Goal: Transaction & Acquisition: Purchase product/service

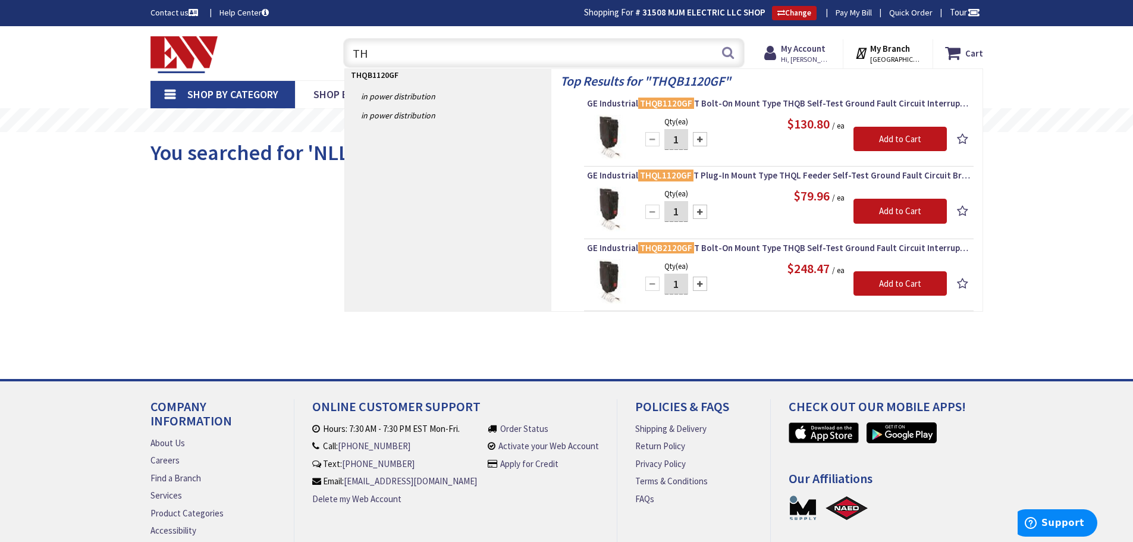
type input "T"
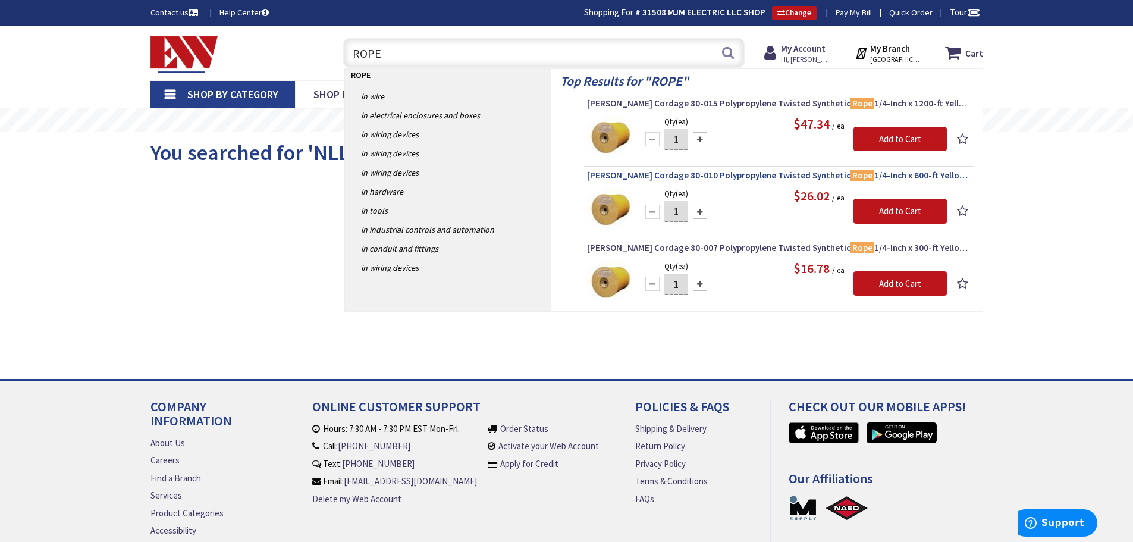
type input "ROPE"
click at [753, 175] on span "TW Evans Cordage 80-010 Polypropylene Twisted Synthetic Rope 1/4-Inch x 600-ft …" at bounding box center [779, 176] width 384 height 12
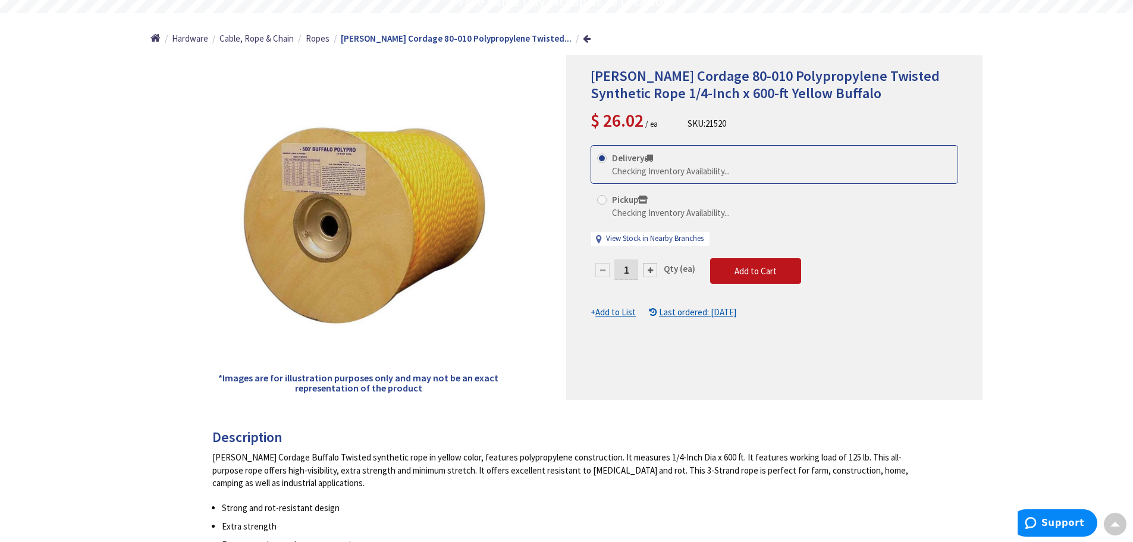
type input "[GEOGRAPHIC_DATA], [PERSON_NAME] 180 St. bet. [PERSON_NAME][GEOGRAPHIC_DATA] an…"
click at [651, 270] on div at bounding box center [650, 270] width 14 height 14
type input "2"
click at [651, 270] on div at bounding box center [774, 227] width 415 height 343
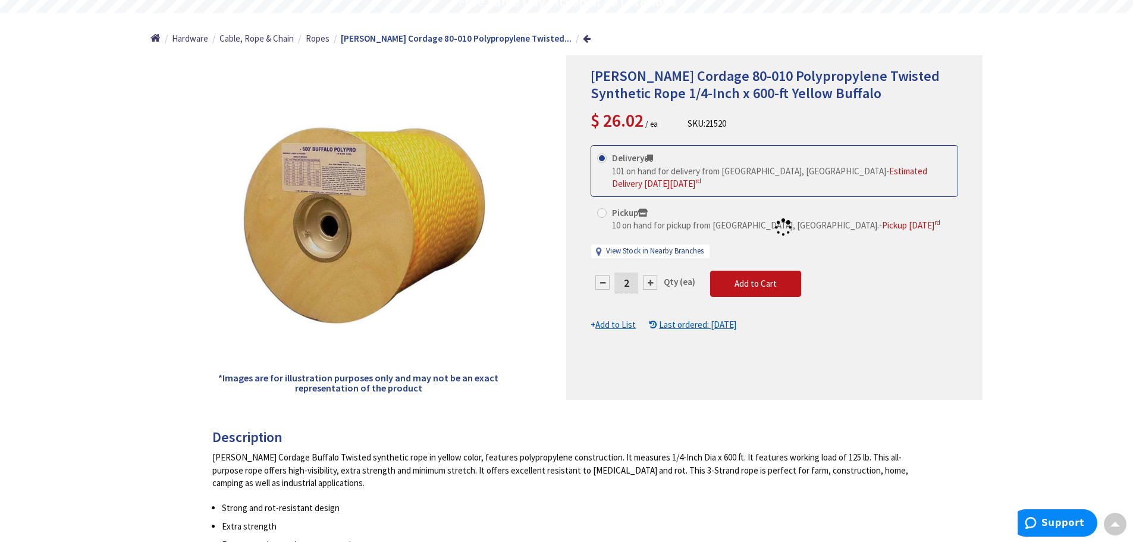
click at [651, 270] on div at bounding box center [774, 227] width 415 height 343
click at [650, 270] on div at bounding box center [774, 227] width 415 height 343
click at [646, 271] on div at bounding box center [774, 227] width 415 height 343
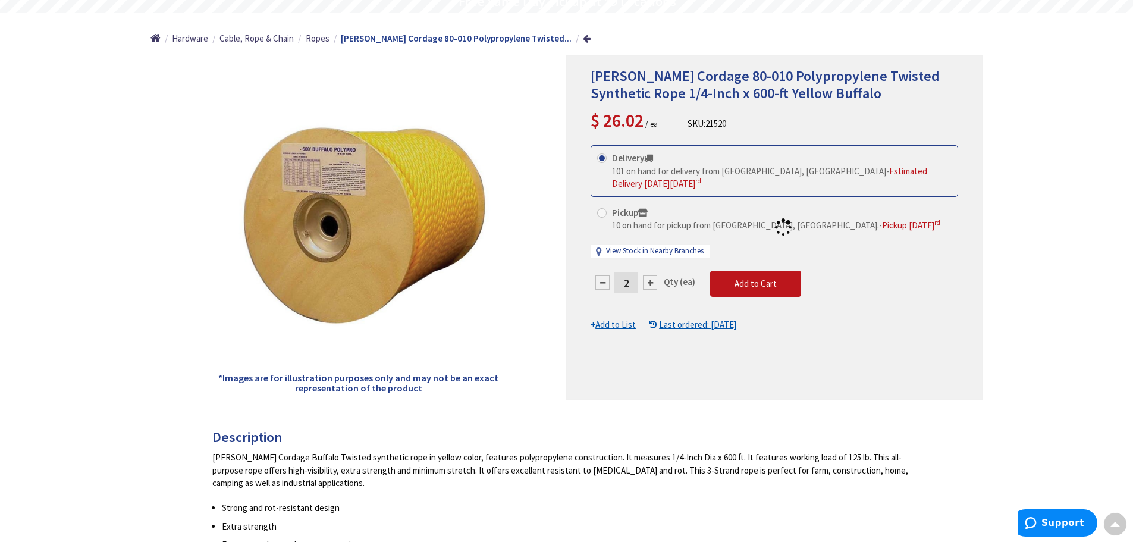
click at [1058, 215] on div "TW Evans Cordage 80-010 Polypropylene Twisted Synthetic Rope 1/4-Inch x 600-ft …" at bounding box center [566, 537] width 1133 height 1260
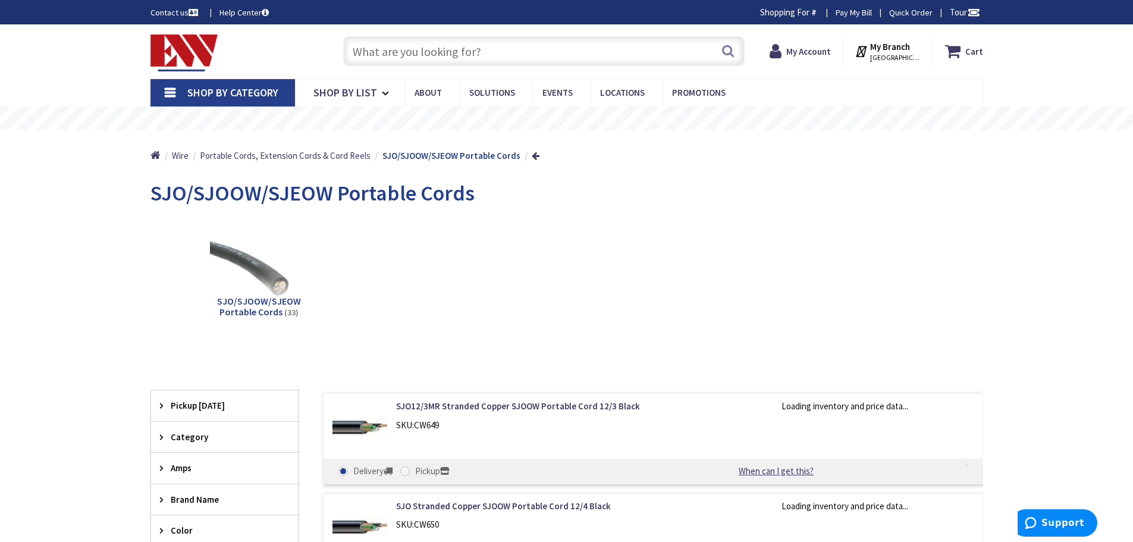
click at [545, 45] on input "text" at bounding box center [544, 51] width 402 height 30
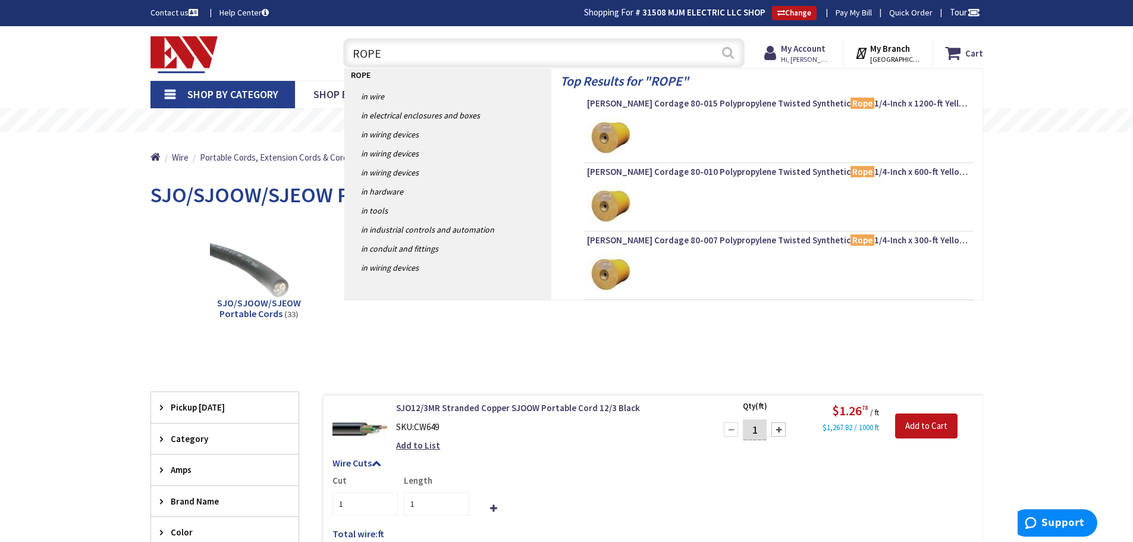
type input "ROPE"
click at [729, 51] on button "Search" at bounding box center [728, 52] width 15 height 27
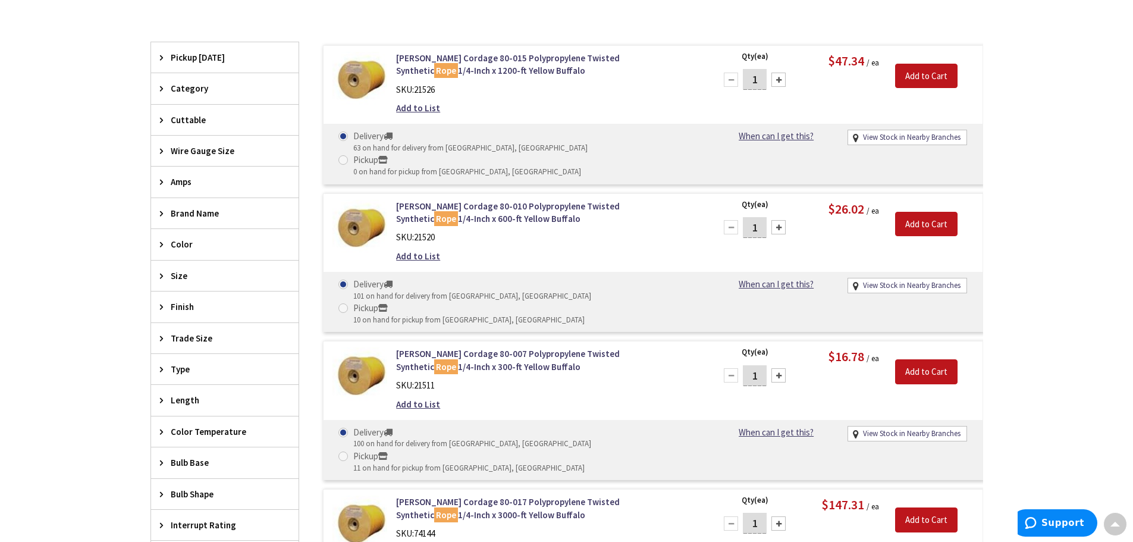
scroll to position [359, 0]
click at [758, 217] on input "1" at bounding box center [755, 227] width 24 height 21
type input "4"
click at [923, 211] on input "Add to Cart" at bounding box center [926, 223] width 62 height 25
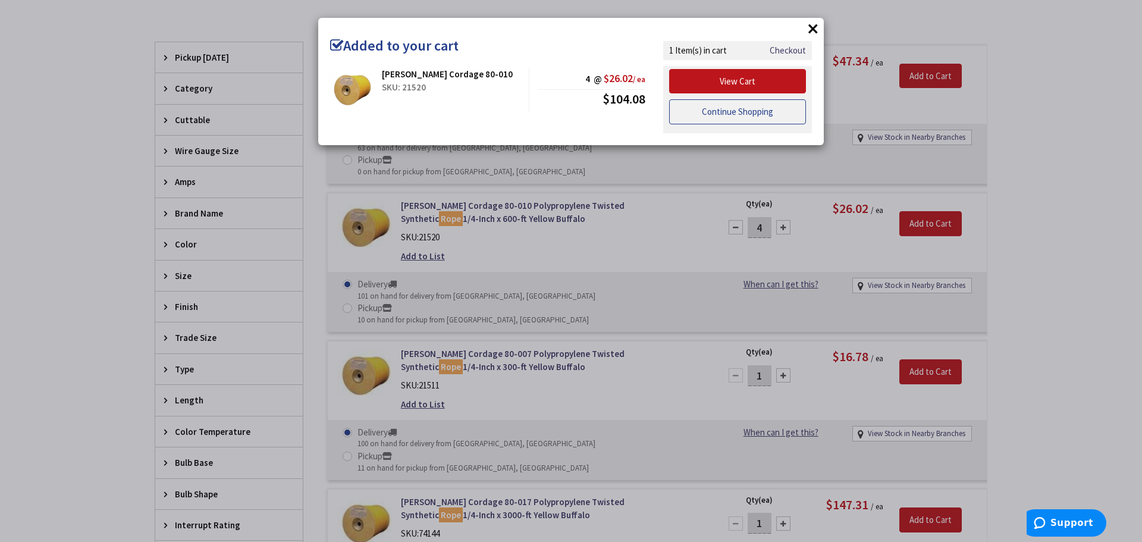
click at [725, 111] on link "Continue Shopping" at bounding box center [737, 111] width 137 height 25
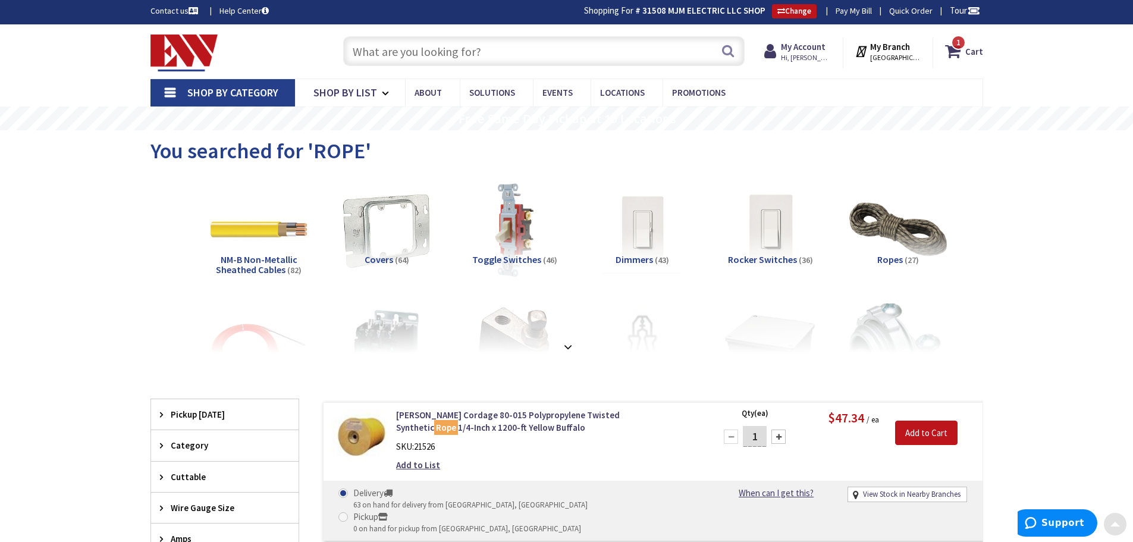
scroll to position [0, 0]
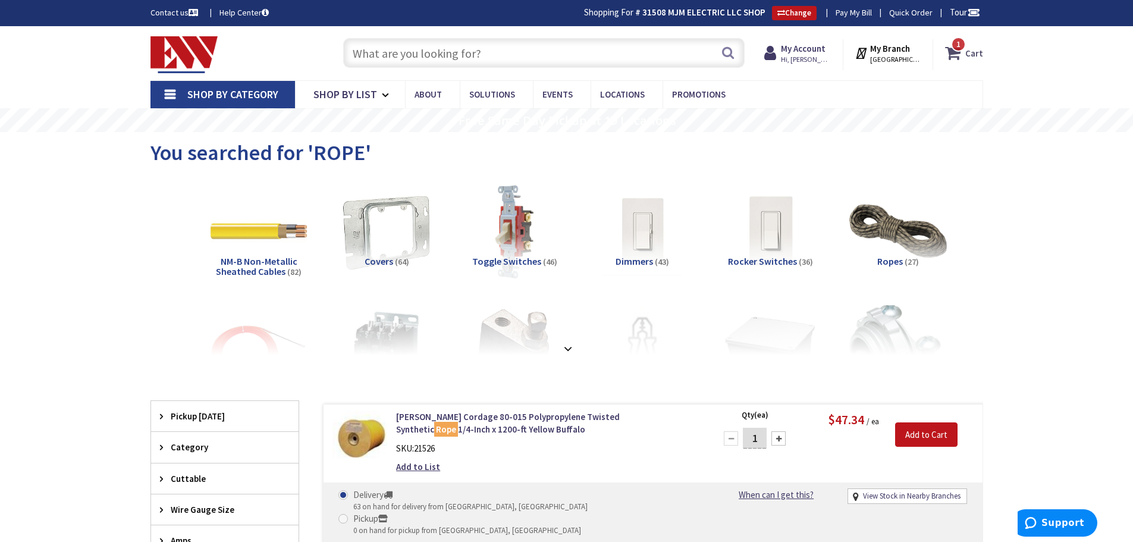
click at [968, 52] on strong "Cart" at bounding box center [975, 52] width 18 height 21
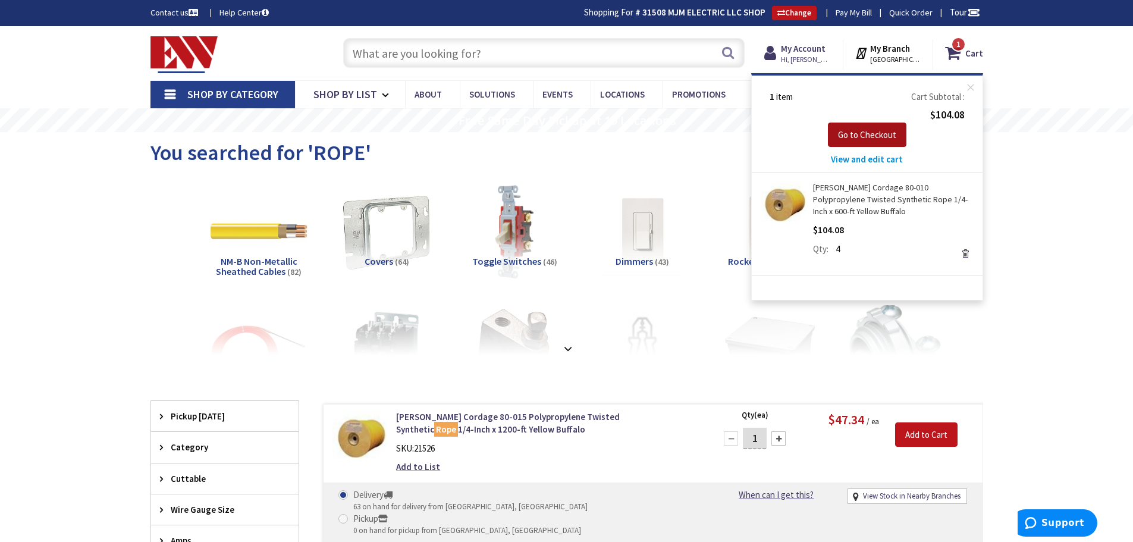
click at [872, 131] on span "Go to Checkout" at bounding box center [867, 134] width 58 height 11
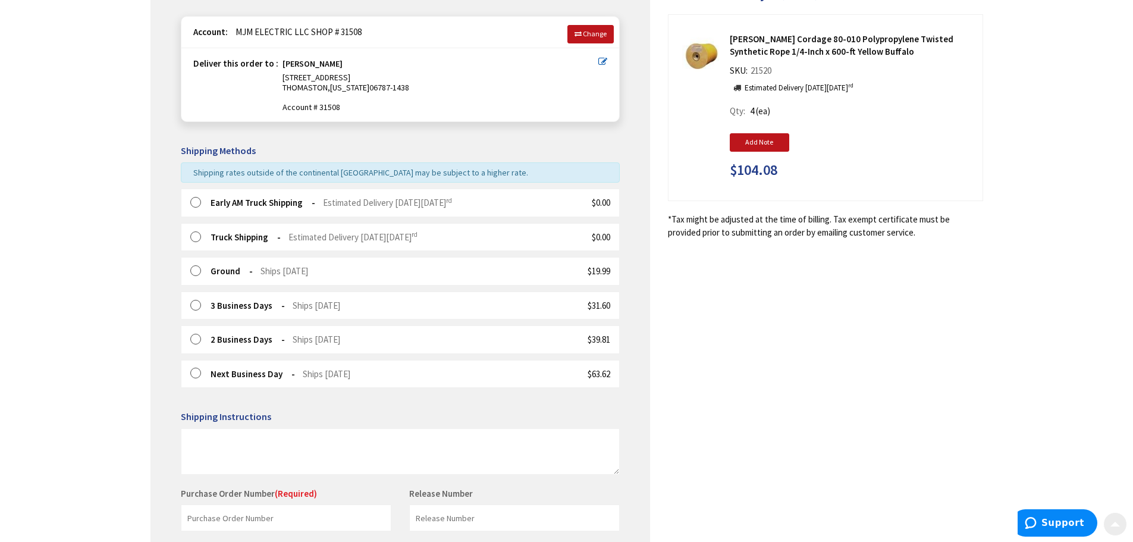
scroll to position [281, 0]
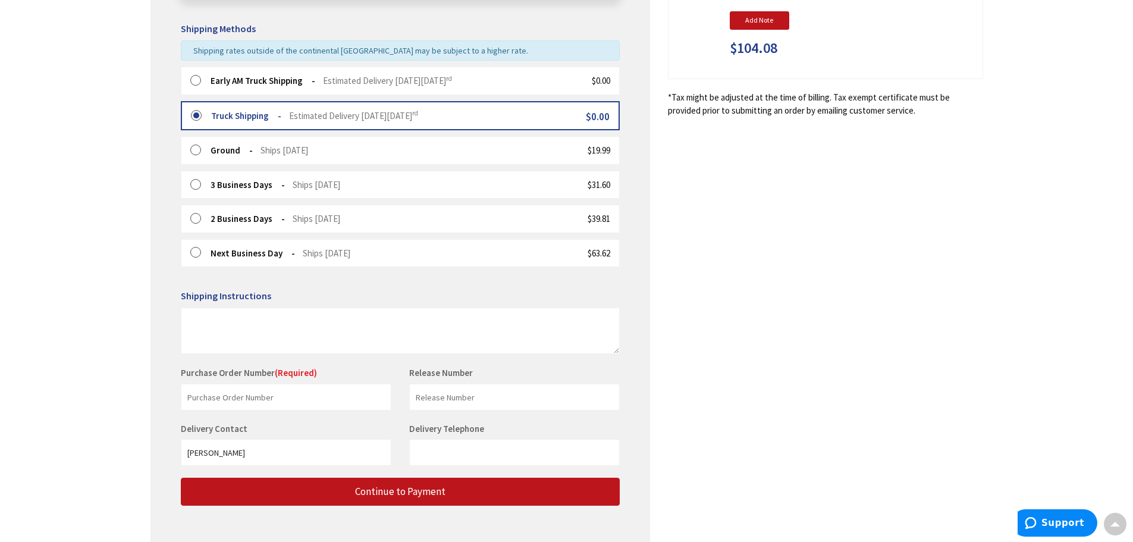
click at [196, 79] on label at bounding box center [199, 81] width 18 height 12
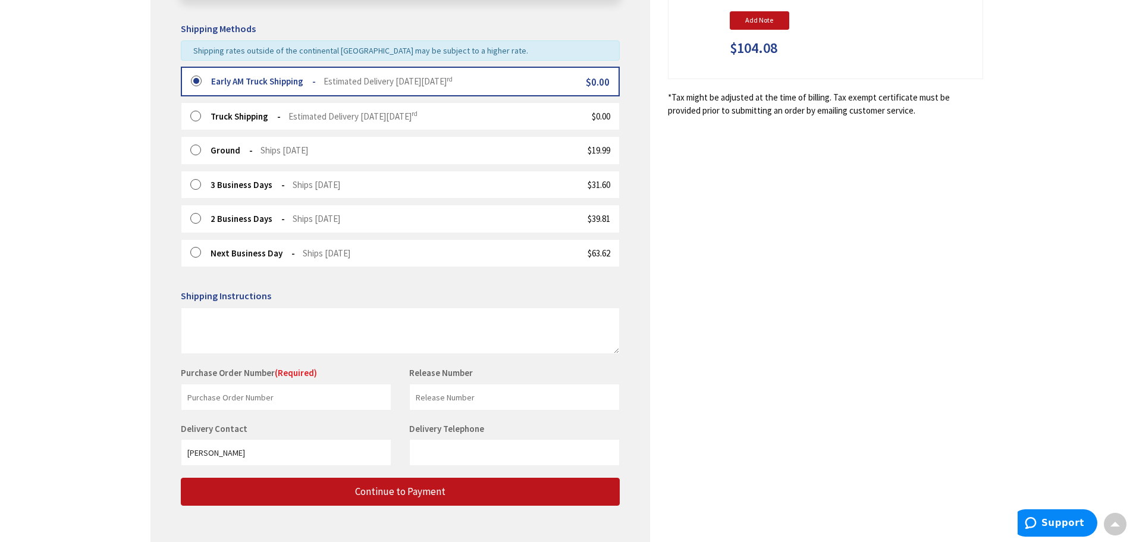
click at [196, 79] on label at bounding box center [200, 82] width 18 height 12
click at [299, 400] on input "text" at bounding box center [286, 397] width 211 height 27
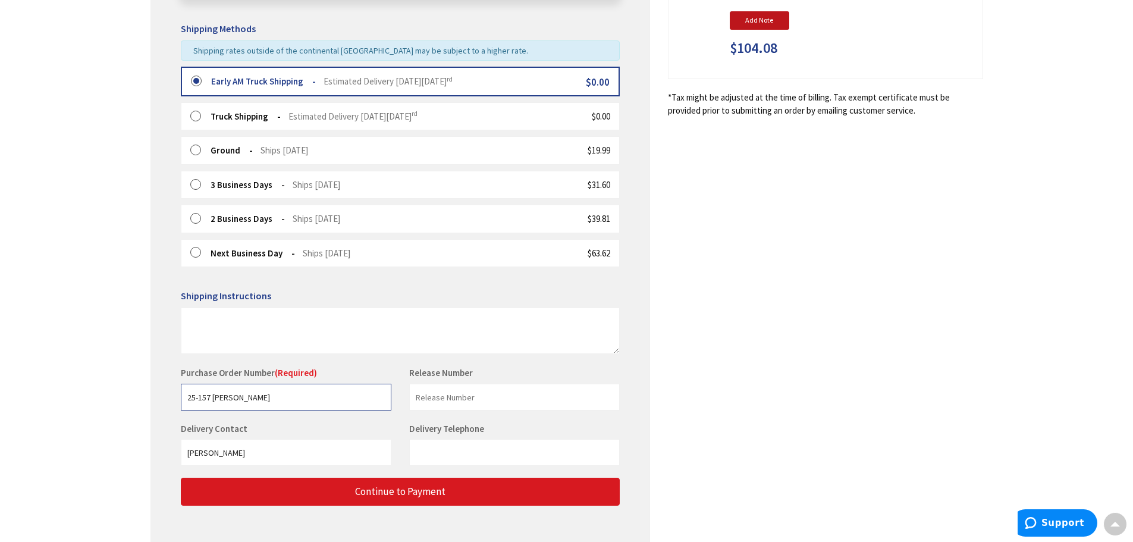
type input "25-157 SAI CLINTON"
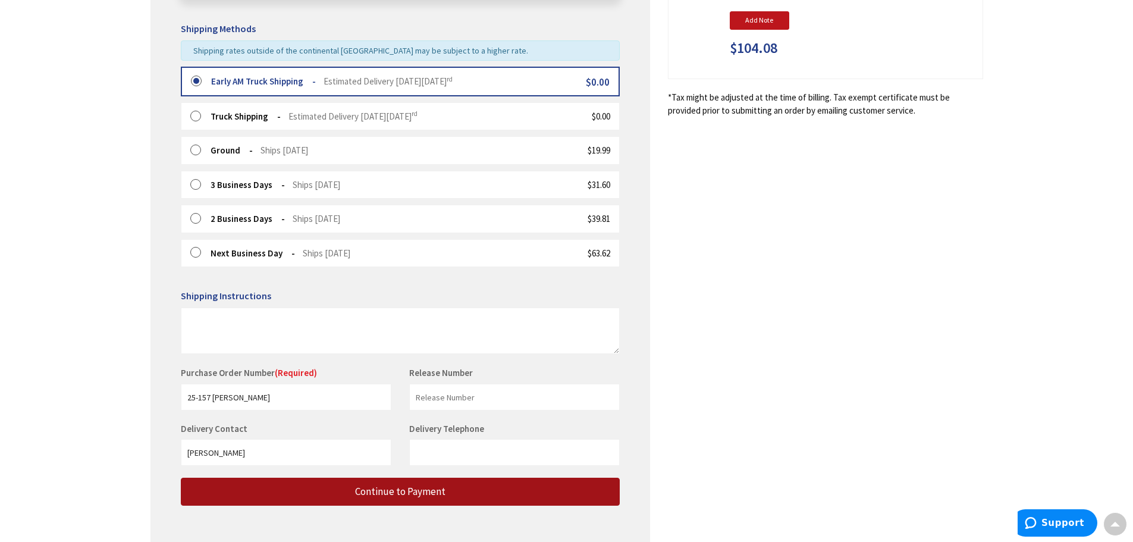
click at [403, 490] on span "Continue to Payment" at bounding box center [400, 491] width 90 height 13
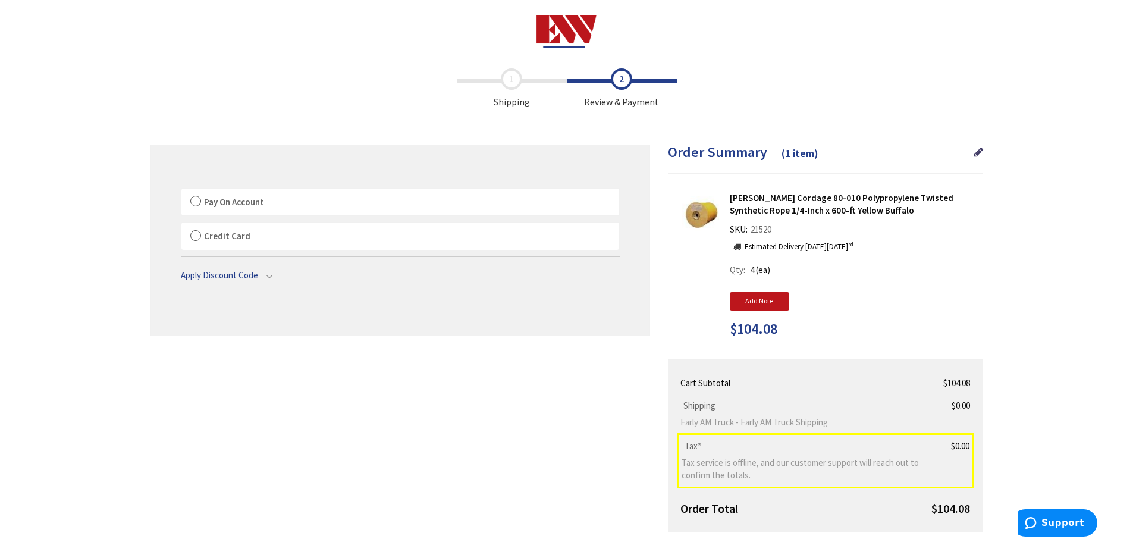
click at [198, 199] on label "Pay On Account" at bounding box center [400, 202] width 438 height 27
click at [181, 191] on input "Pay On Account" at bounding box center [181, 191] width 0 height 0
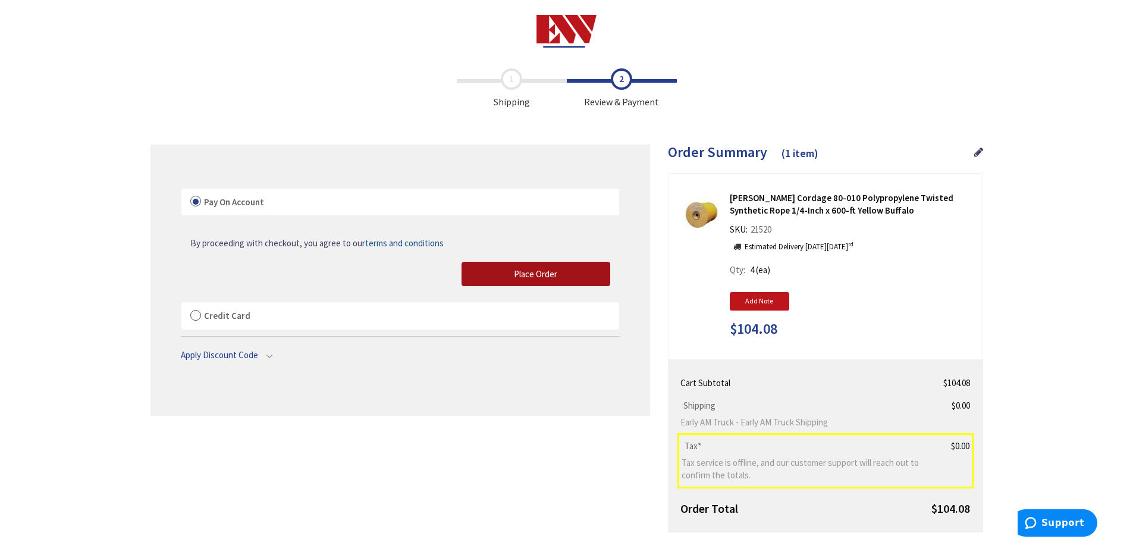
click at [525, 274] on span "Place Order" at bounding box center [535, 273] width 43 height 11
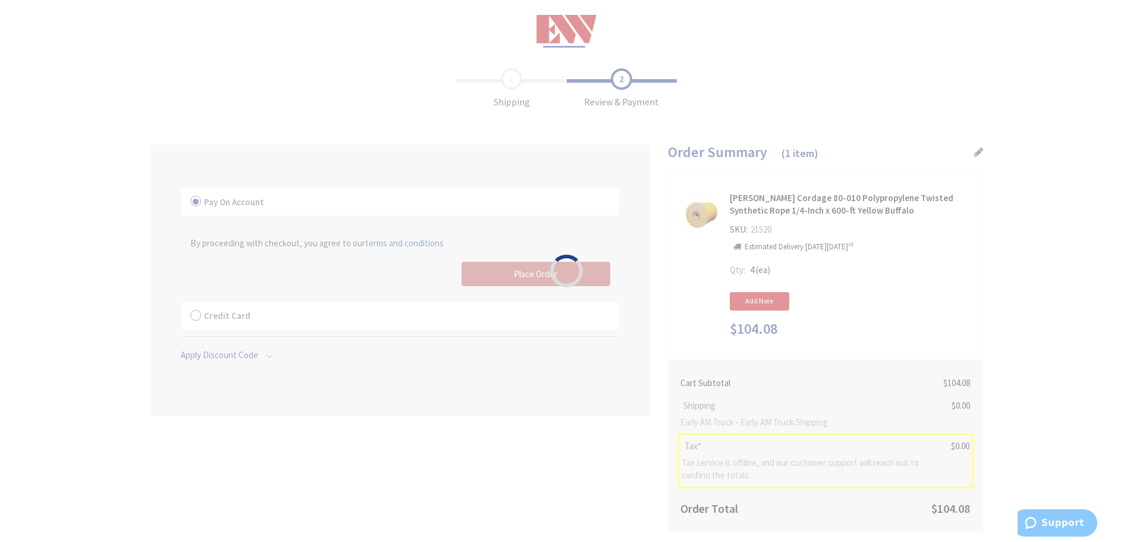
scroll to position [59, 0]
